Goal: Task Accomplishment & Management: Manage account settings

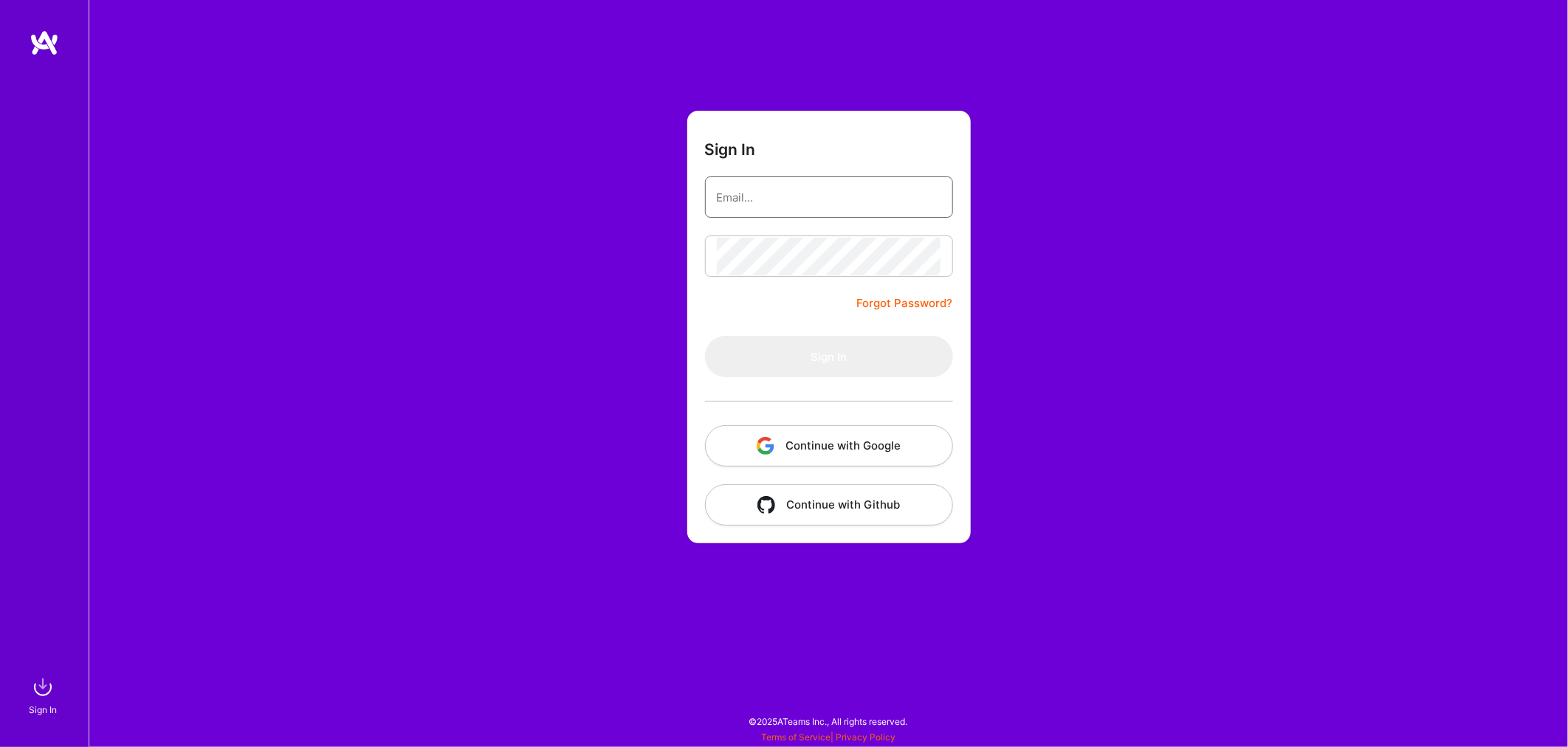
click at [796, 197] on input "email" at bounding box center [829, 198] width 224 height 38
drag, startPoint x: 797, startPoint y: 195, endPoint x: 817, endPoint y: 210, distance: 25.0
click at [797, 195] on input "[EMAIL_ADDRESS][DOMAIN_NAME]" at bounding box center [829, 198] width 224 height 38
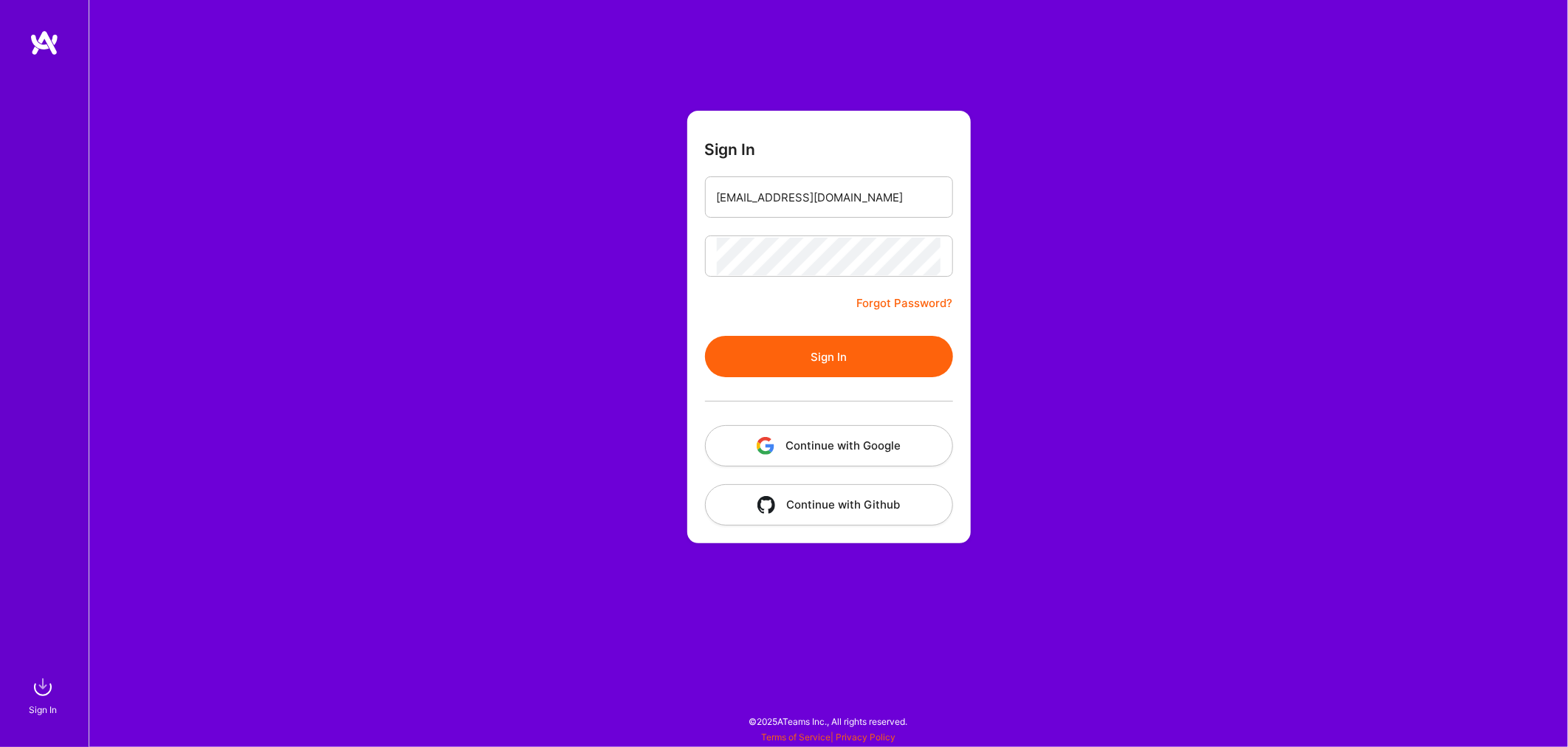
click at [843, 368] on button "Sign In" at bounding box center [829, 357] width 248 height 41
drag, startPoint x: 777, startPoint y: 198, endPoint x: 1134, endPoint y: 197, distance: 357.0
click at [1118, 197] on div "Sign In [EMAIL_ADDRESS][DOMAIN_NAME] Forgot Password? Sign In Continue with Goo…" at bounding box center [828, 373] width 1479 height 747
type input "[EMAIL_ADDRESS][DOMAIN_NAME]"
click at [784, 363] on button "Sign In" at bounding box center [829, 357] width 248 height 41
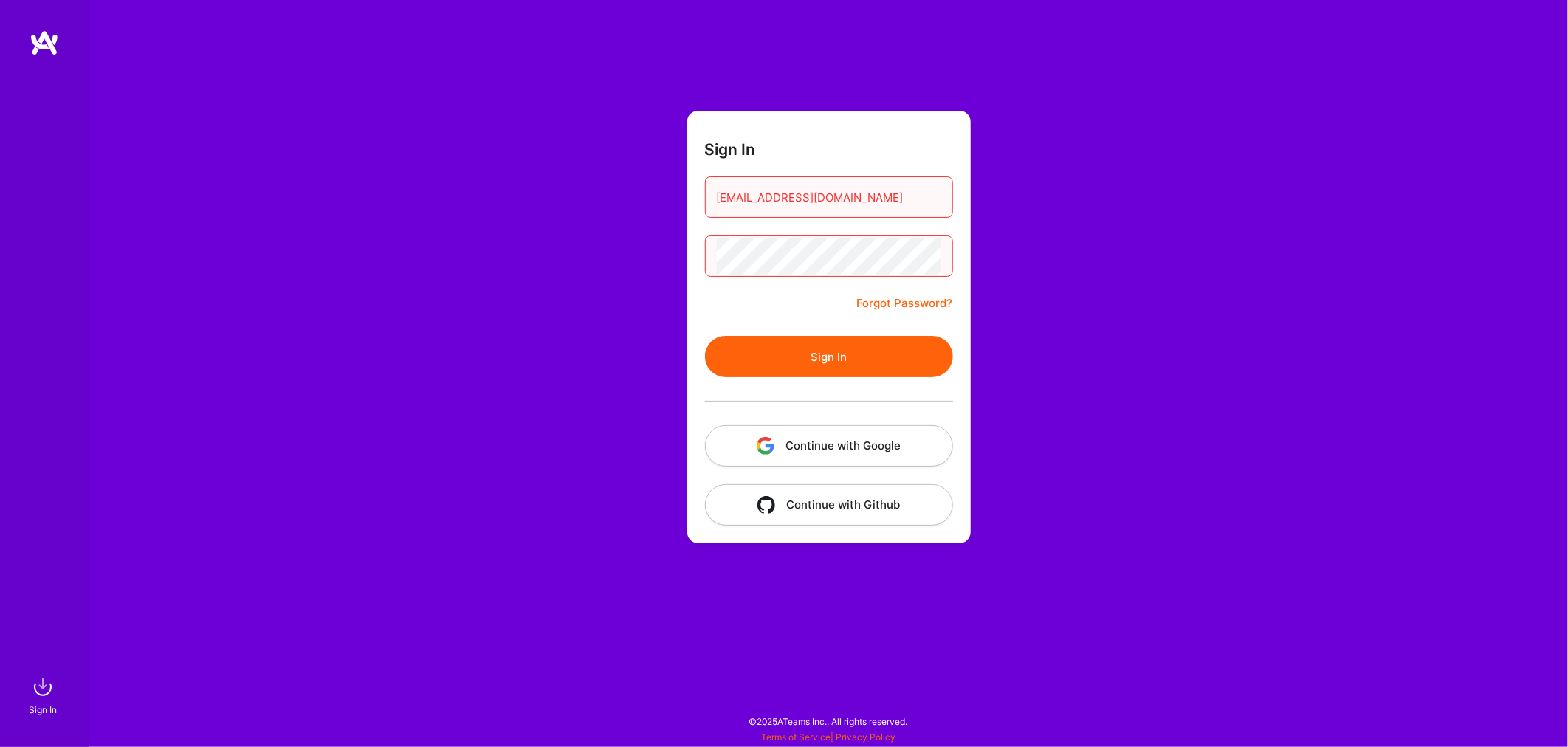
click at [466, 255] on div "Sign In [EMAIL_ADDRESS][DOMAIN_NAME] Forgot Password? Sign In Continue with Goo…" at bounding box center [828, 373] width 1479 height 747
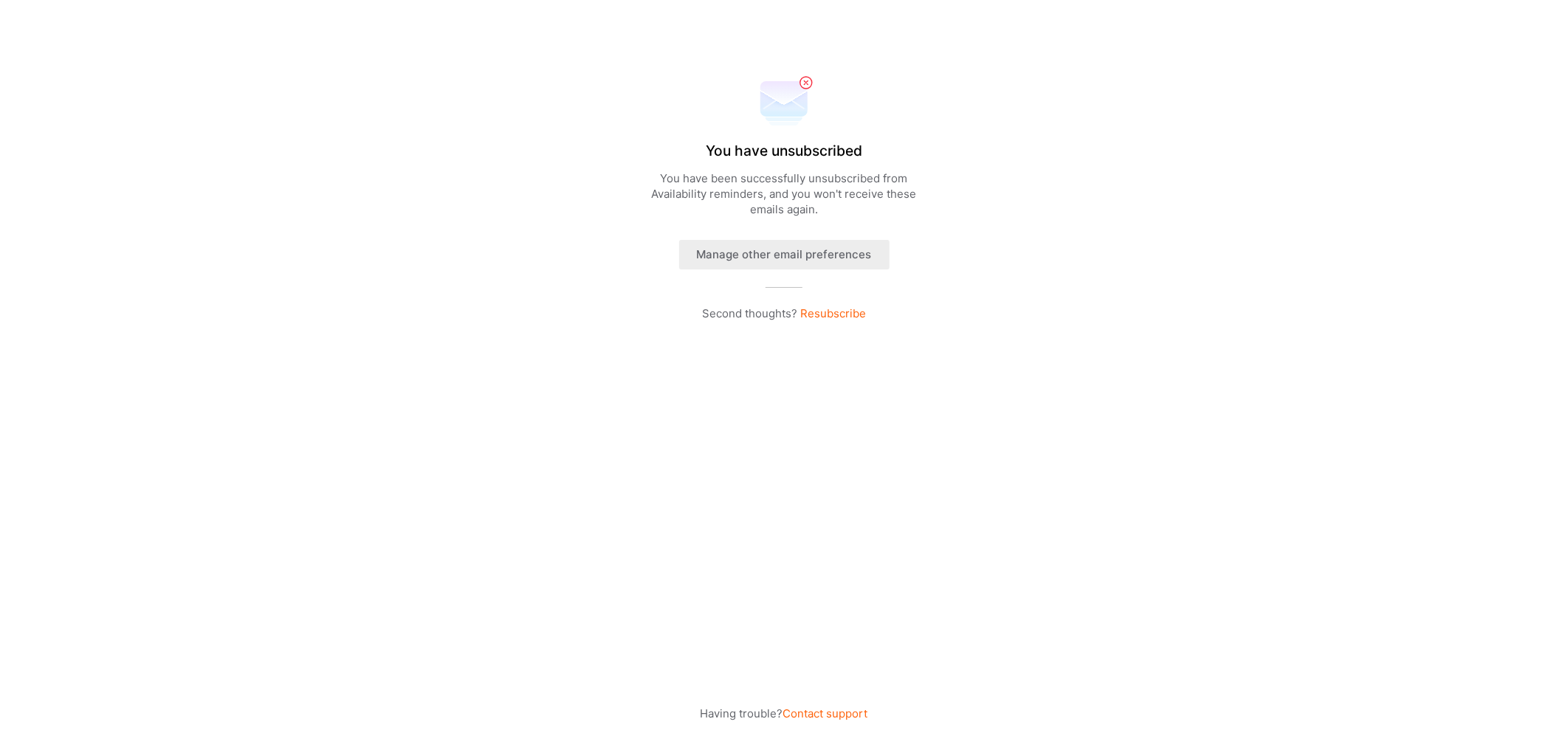
click at [756, 248] on button "Manage other email preferences" at bounding box center [784, 254] width 210 height 30
